Goal: Navigation & Orientation: Find specific page/section

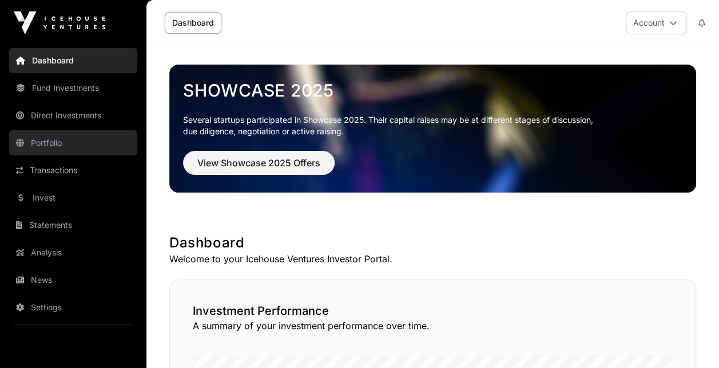
click at [60, 145] on link "Portfolio" at bounding box center [73, 142] width 128 height 25
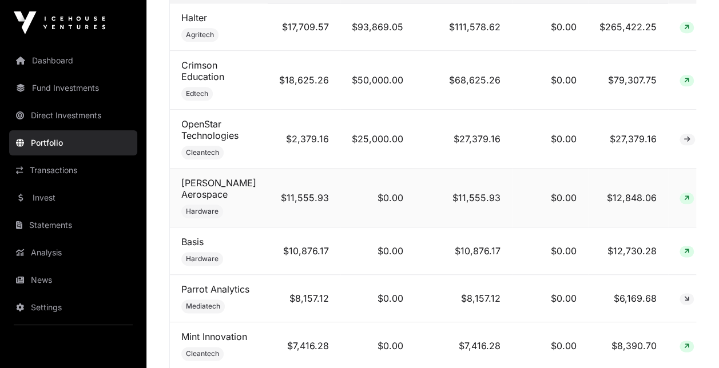
scroll to position [457, 0]
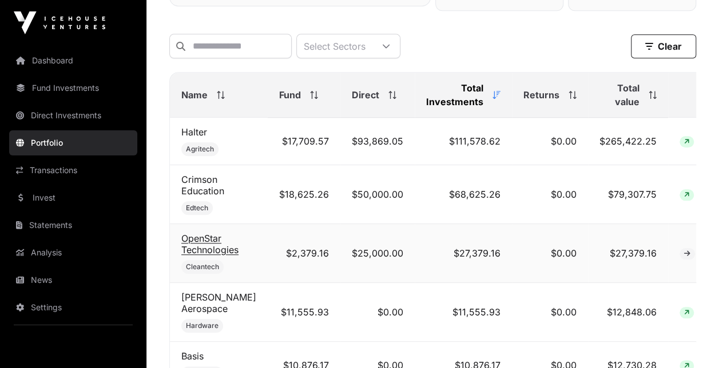
click at [211, 251] on link "OpenStar Technologies" at bounding box center [209, 244] width 57 height 23
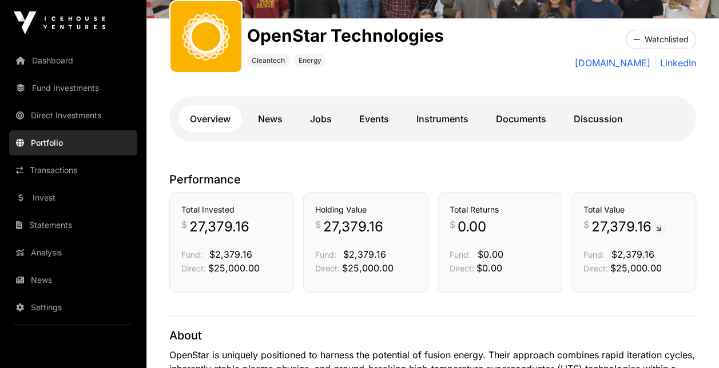
scroll to position [172, 0]
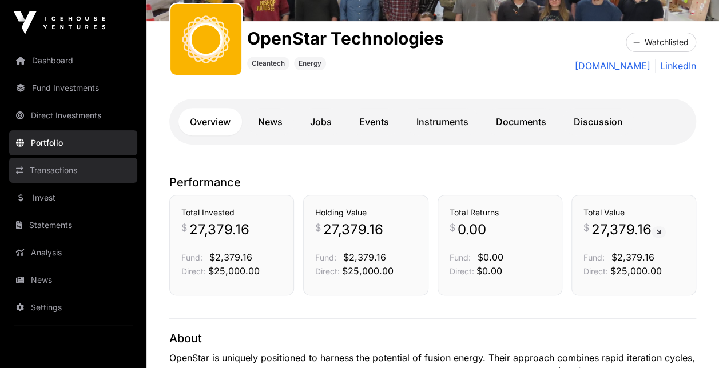
click at [71, 168] on link "Transactions" at bounding box center [73, 170] width 128 height 25
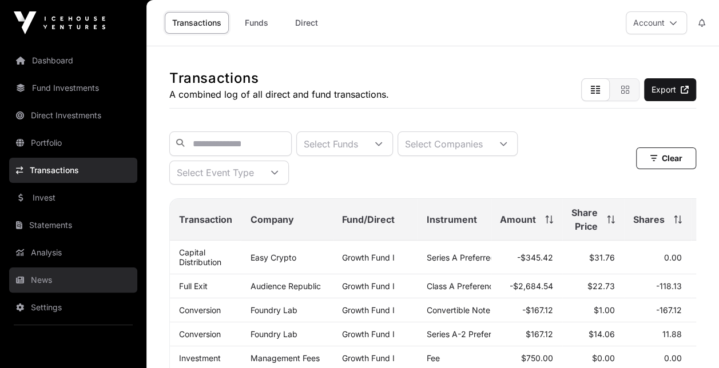
click at [58, 284] on link "News" at bounding box center [73, 280] width 128 height 25
